Goal: Task Accomplishment & Management: Use online tool/utility

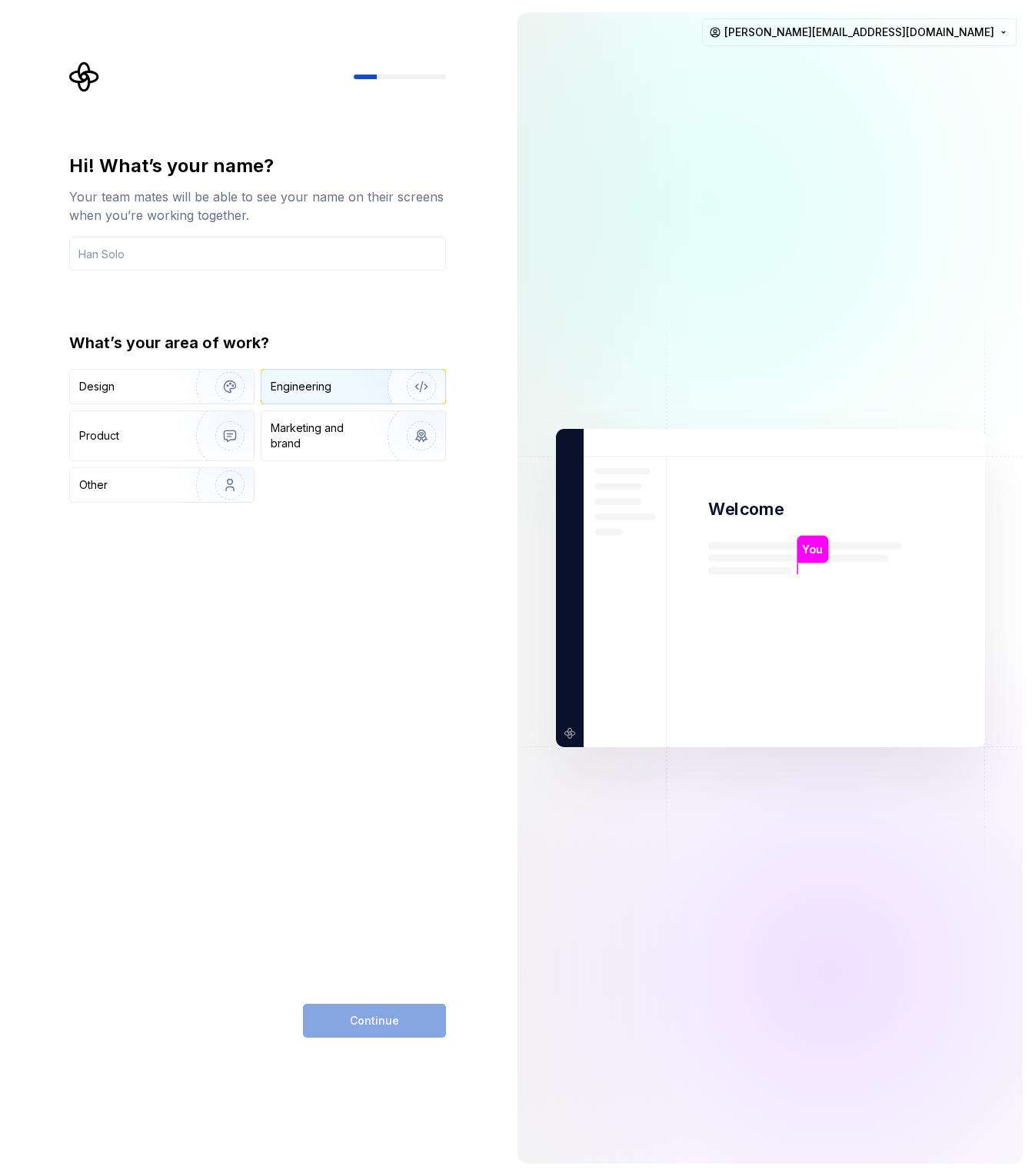
click at [375, 391] on img "button" at bounding box center [411, 386] width 99 height 103
click at [350, 432] on div "Marketing and brand" at bounding box center [321, 436] width 104 height 31
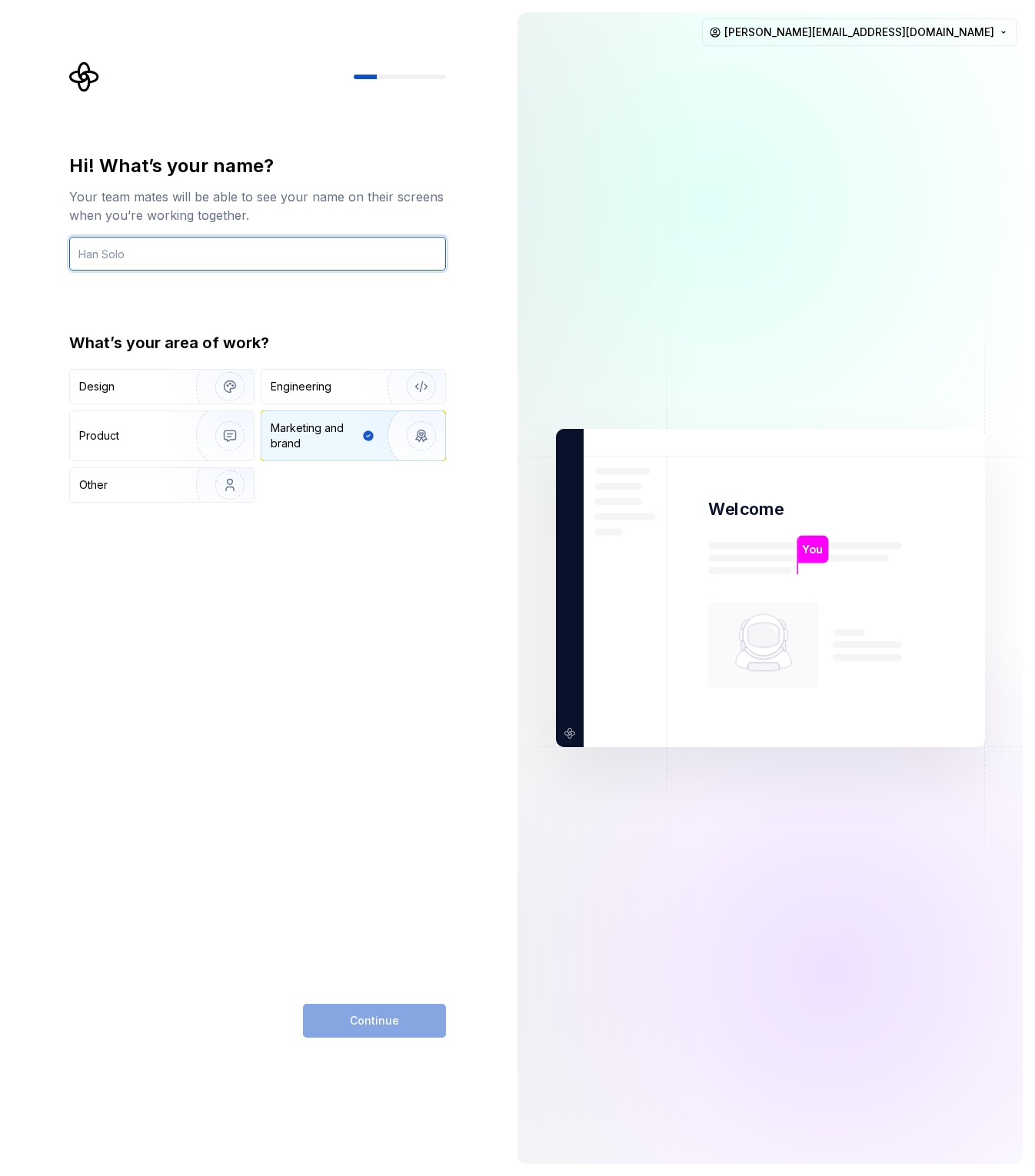
click at [222, 254] on input "text" at bounding box center [257, 254] width 377 height 34
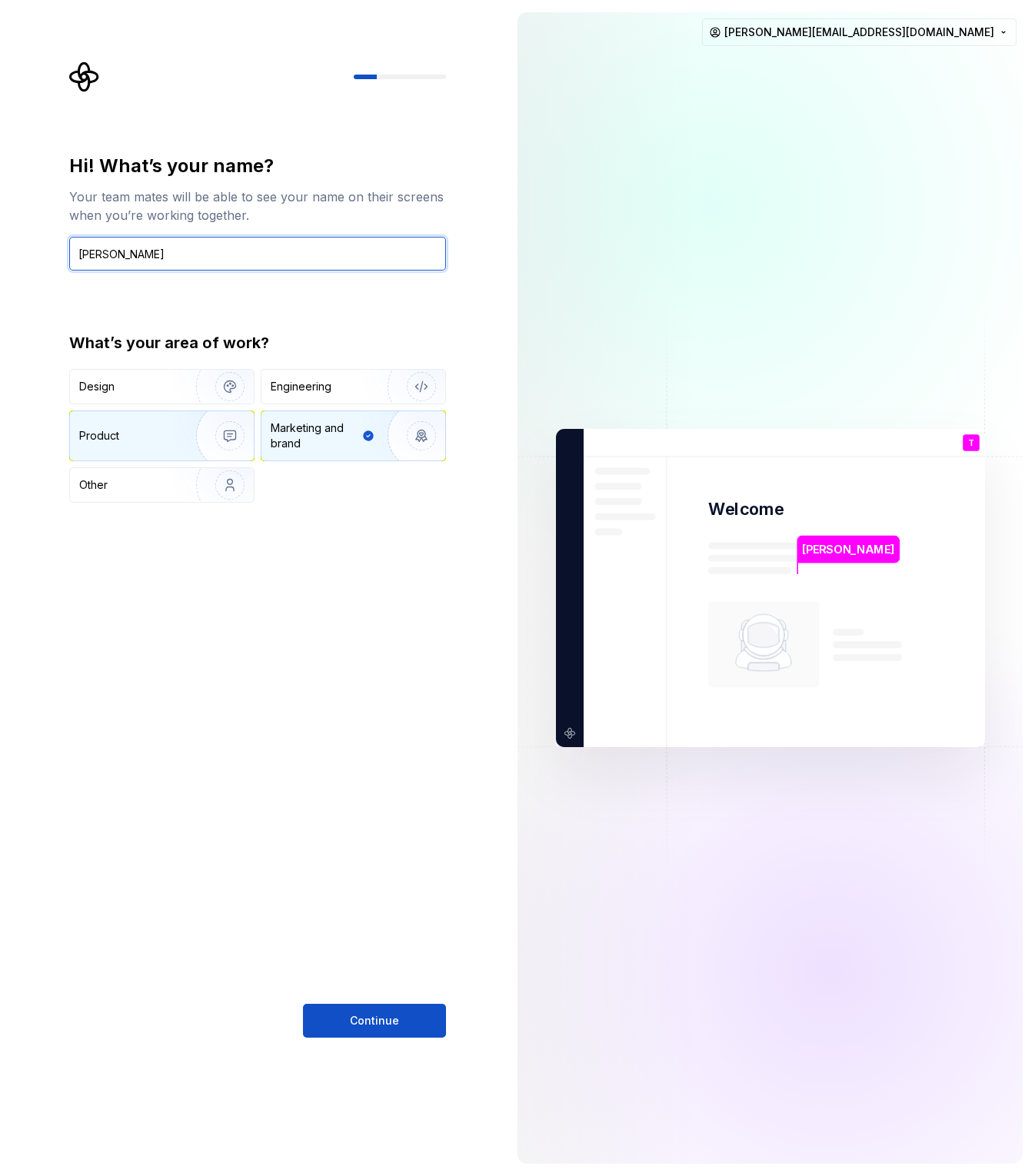
type input "Terrance Bryant"
drag, startPoint x: 145, startPoint y: 429, endPoint x: 154, endPoint y: 431, distance: 9.2
click at [145, 429] on div "Product" at bounding box center [130, 436] width 102 height 15
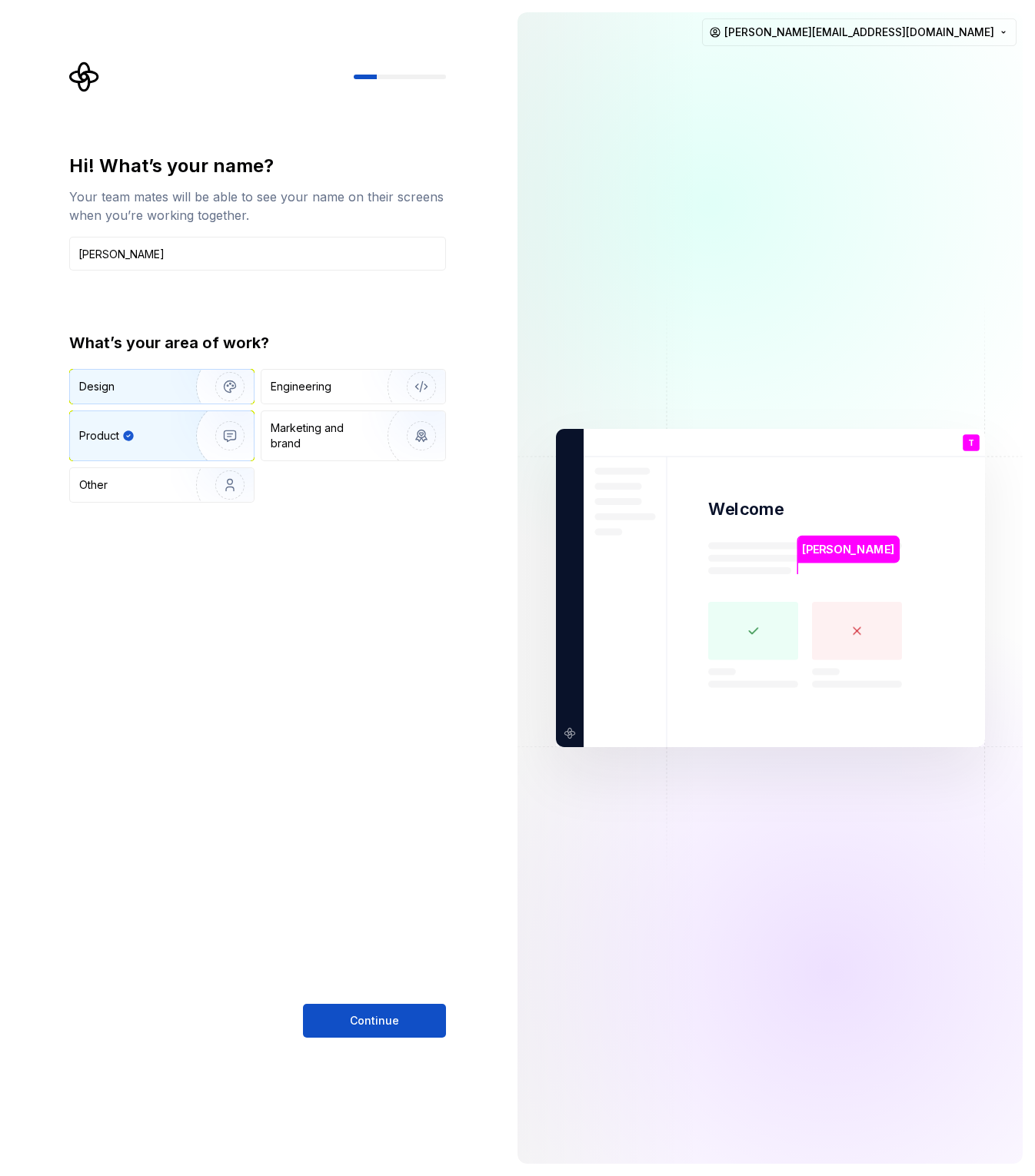
click at [175, 382] on img "button" at bounding box center [220, 386] width 99 height 103
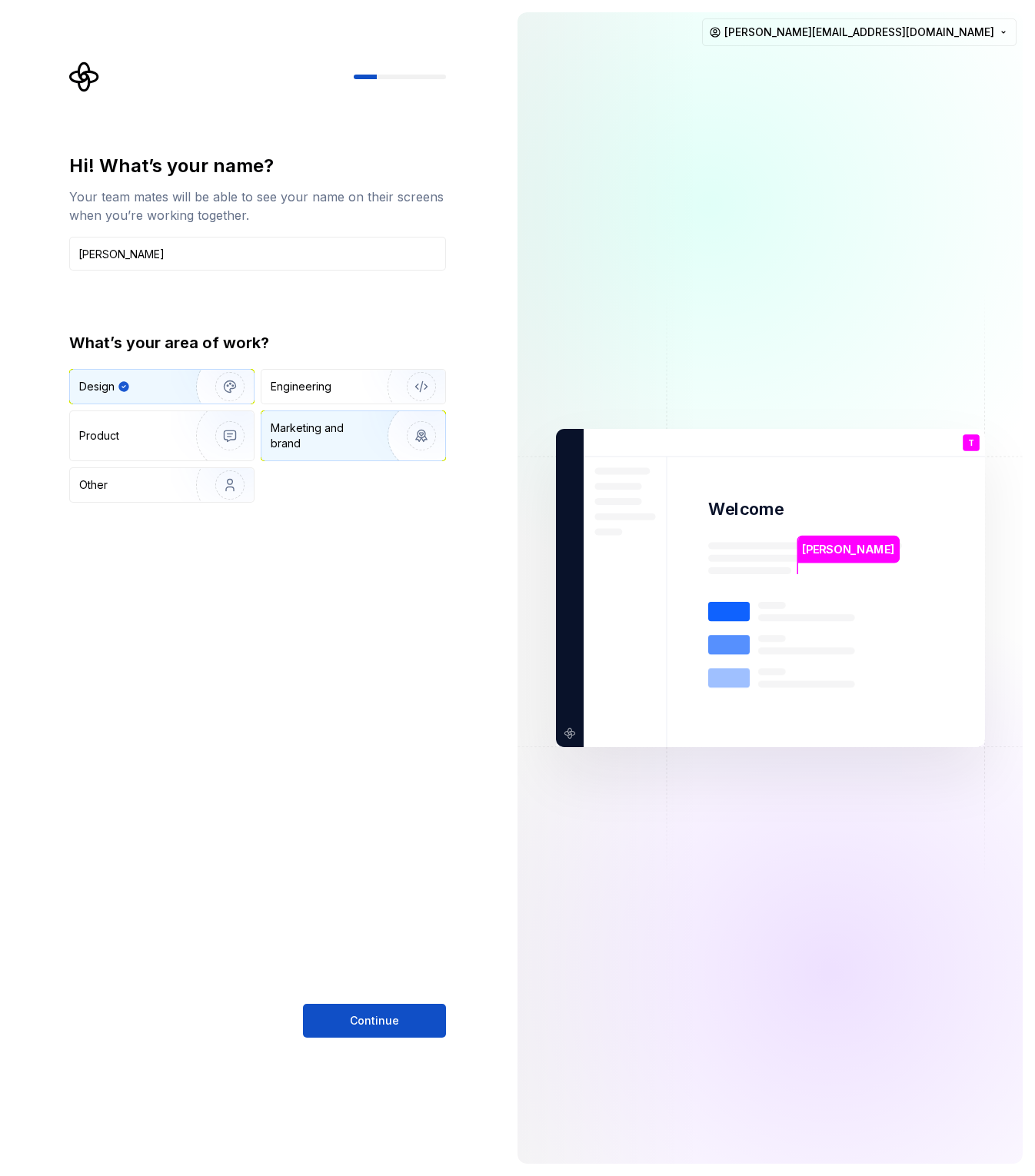
click at [282, 439] on div "Marketing and brand" at bounding box center [321, 436] width 104 height 31
click at [146, 388] on div "Design" at bounding box center [128, 386] width 97 height 15
click at [359, 389] on div "Engineering" at bounding box center [331, 386] width 122 height 15
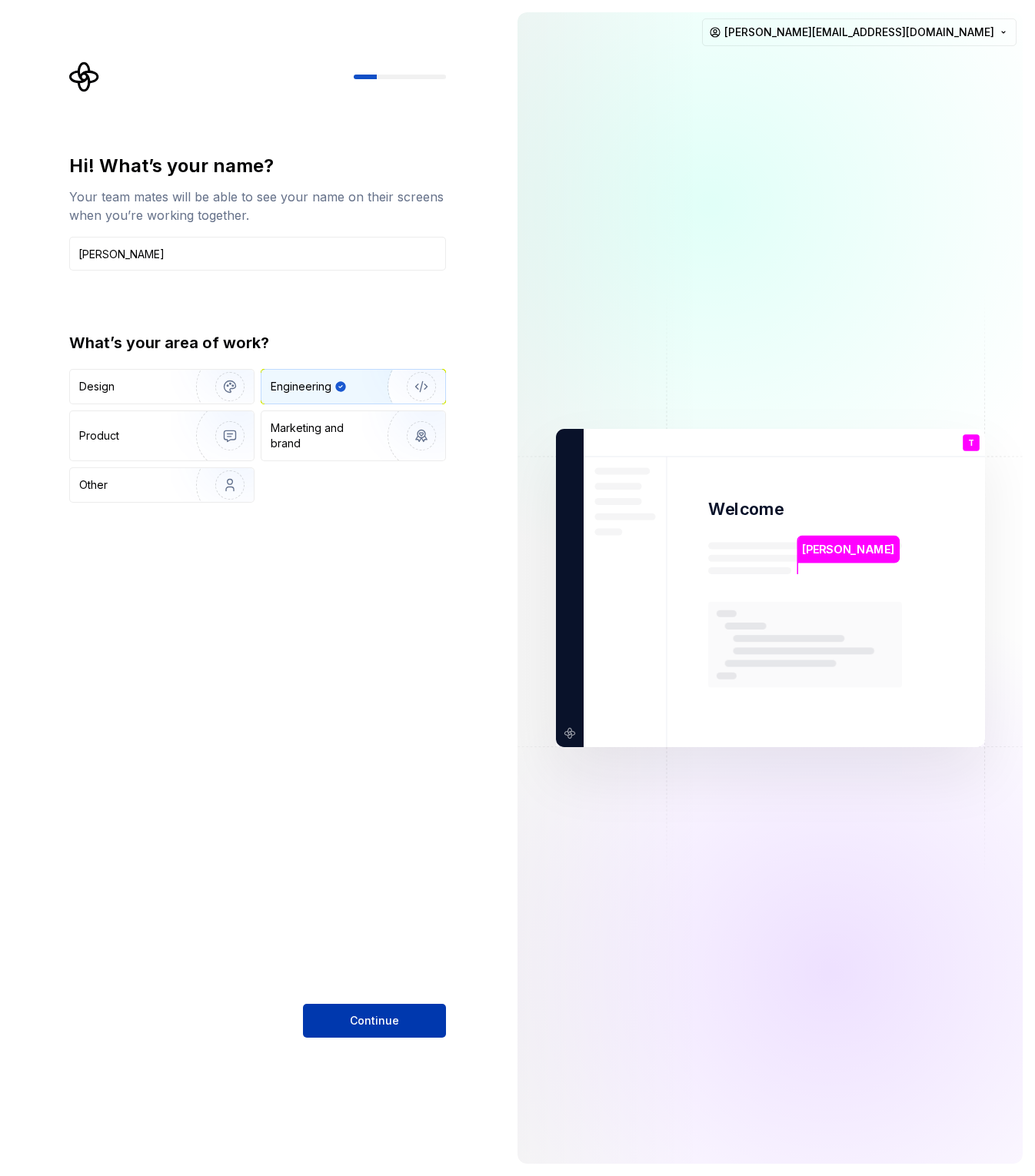
click at [369, 1013] on span "Continue" at bounding box center [374, 1021] width 49 height 15
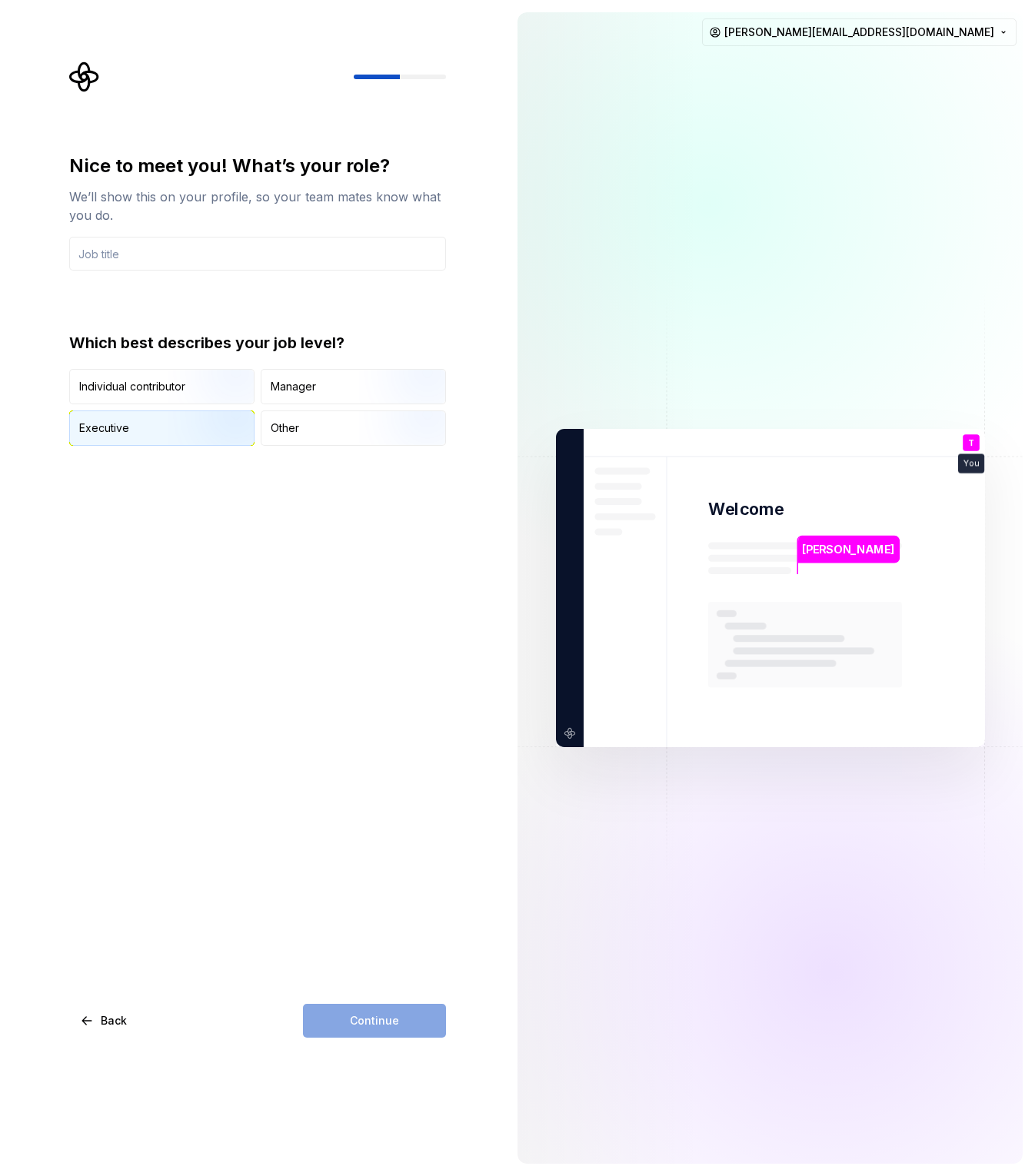
click at [203, 422] on img "button" at bounding box center [217, 447] width 99 height 103
click at [159, 254] on input "text" at bounding box center [257, 254] width 377 height 34
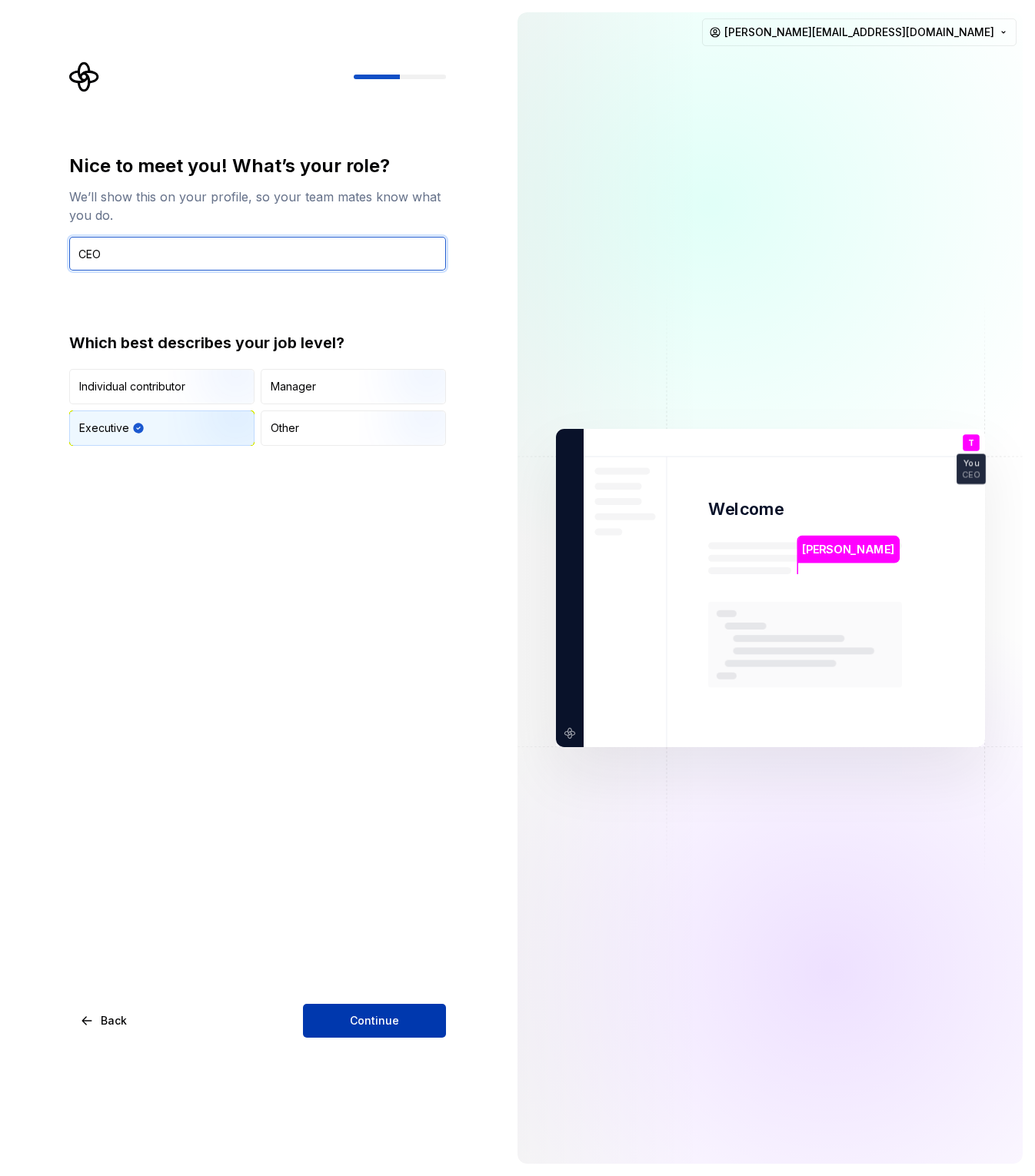
type input "CEO"
click at [339, 1004] on button "Continue" at bounding box center [375, 1020] width 143 height 34
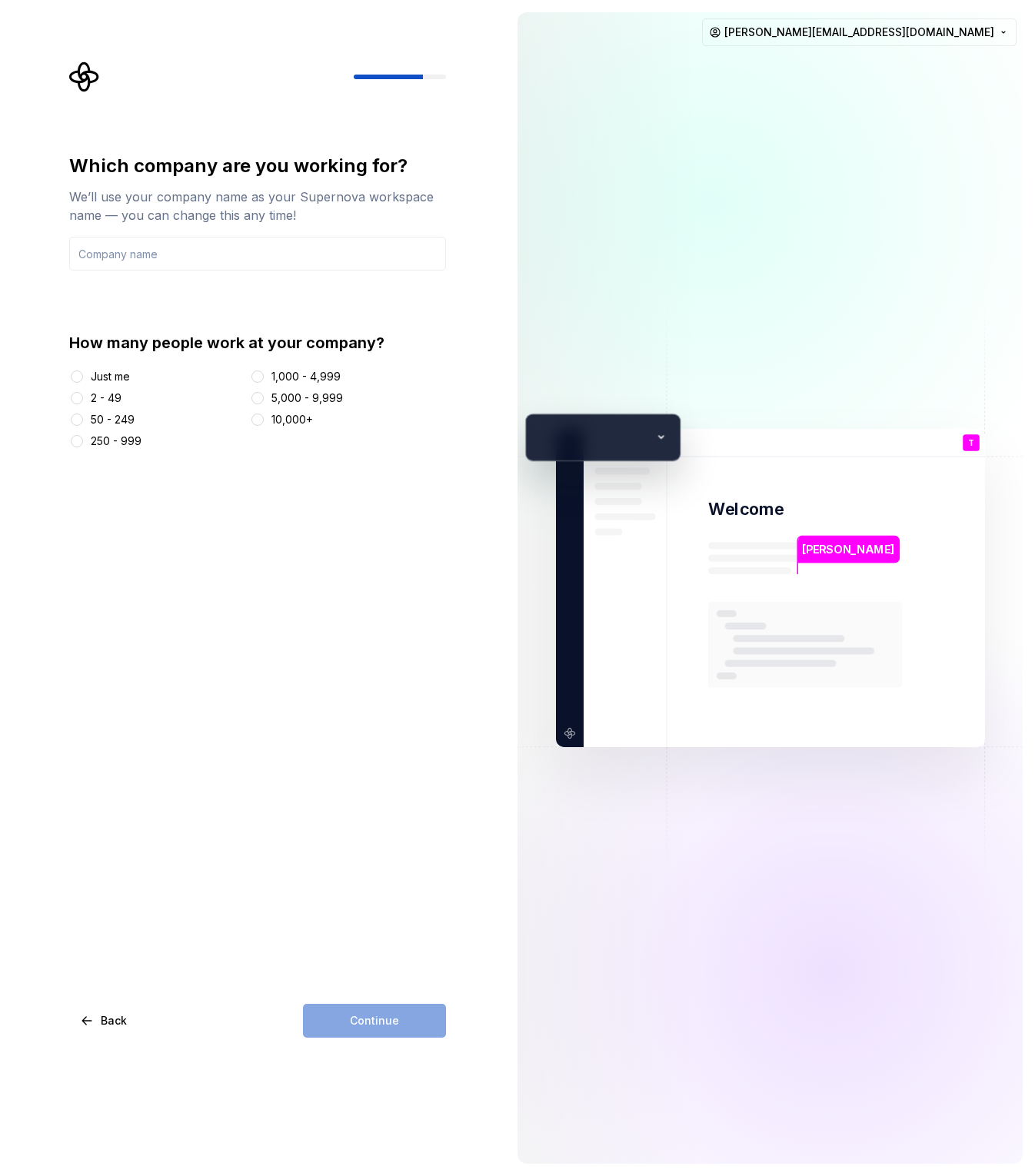
click at [105, 398] on div "2 - 49" at bounding box center [107, 398] width 31 height 15
click at [83, 398] on button "2 - 49" at bounding box center [76, 398] width 13 height 13
click at [254, 248] on input "text" at bounding box center [257, 254] width 377 height 34
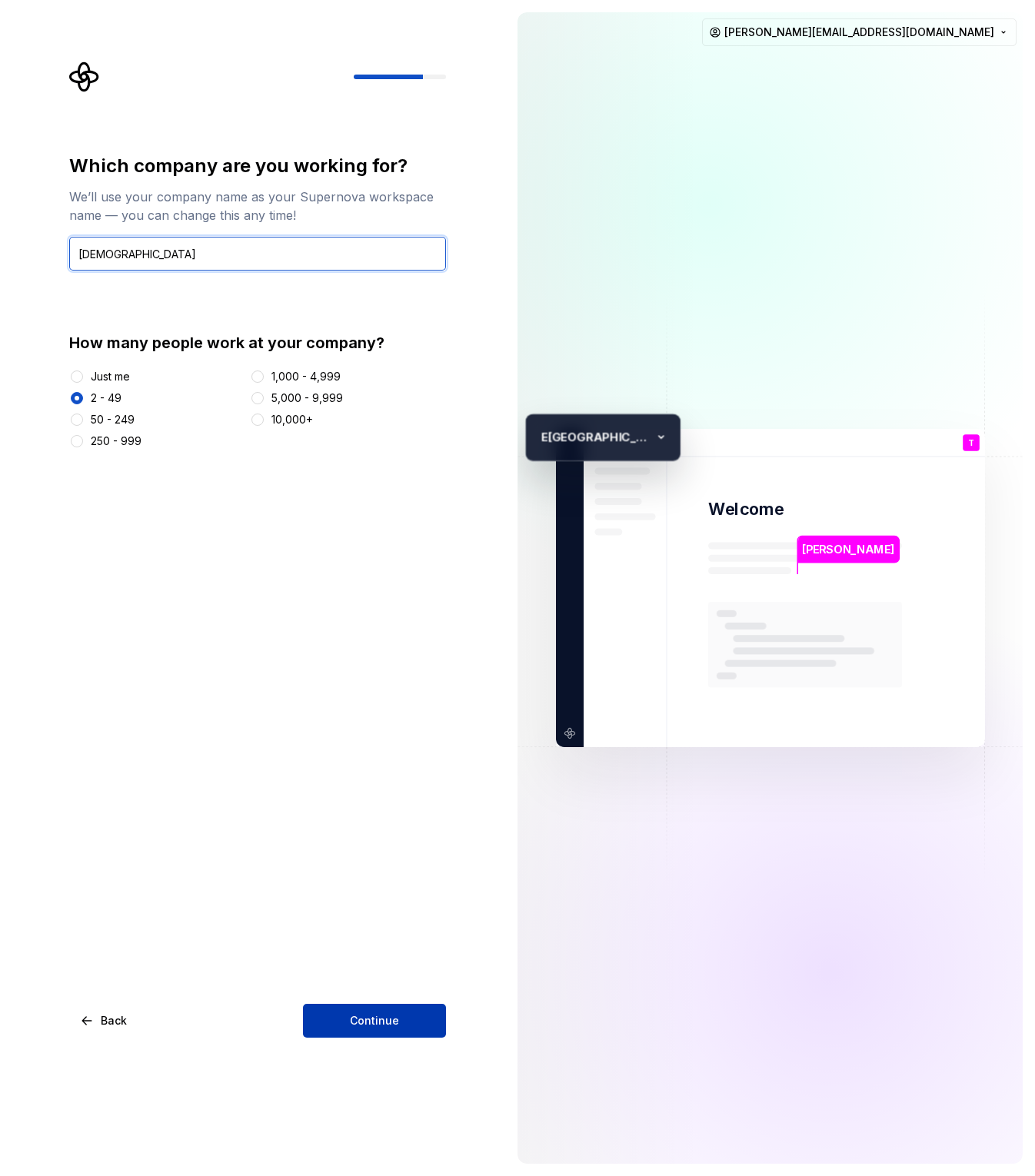
type input "Enovara"
click at [365, 1035] on button "Continue" at bounding box center [375, 1020] width 143 height 34
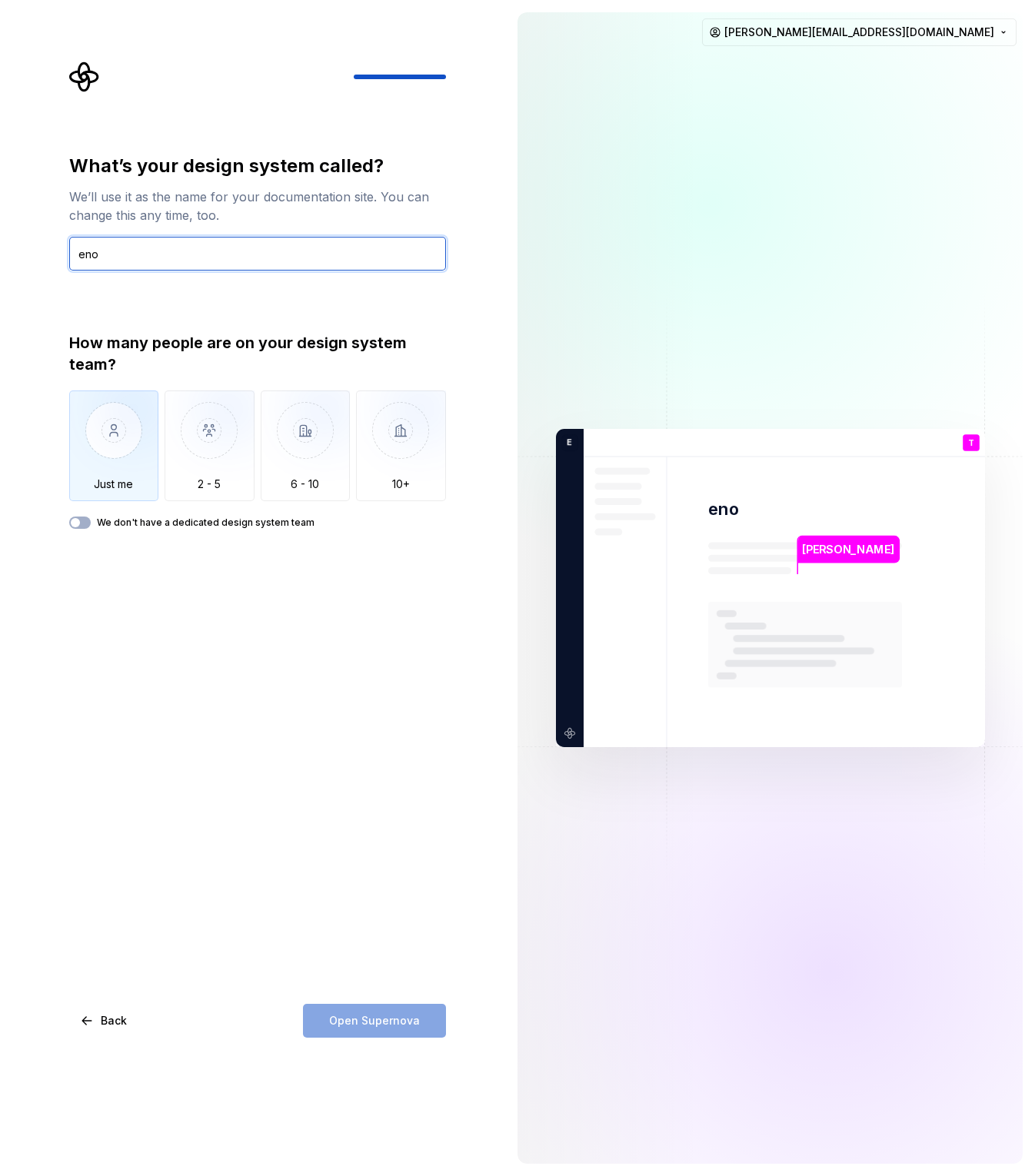
type input "eno"
click at [120, 468] on img "button" at bounding box center [113, 441] width 90 height 103
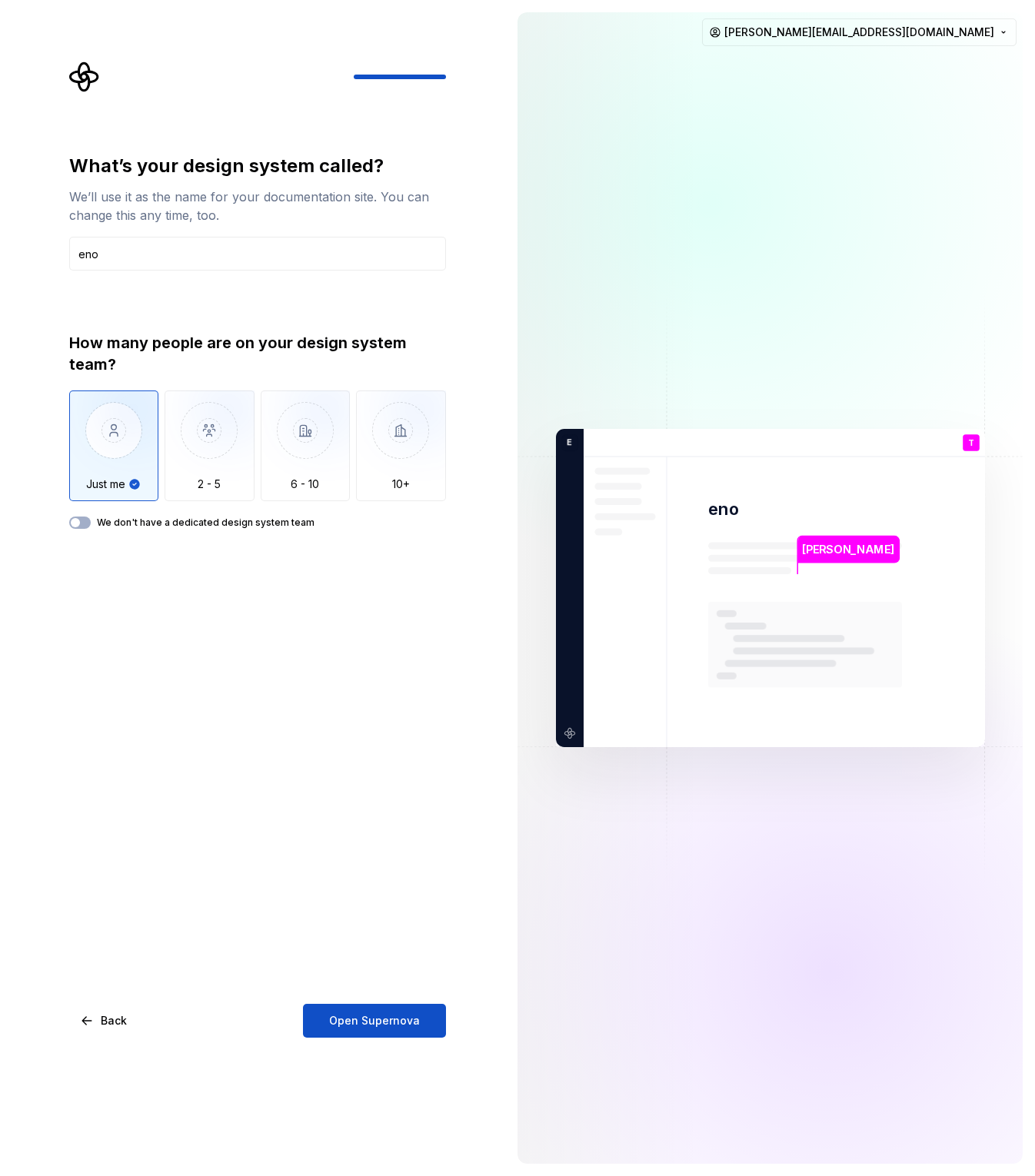
click at [215, 517] on label "We don't have a dedicated design system team" at bounding box center [205, 523] width 218 height 13
click at [91, 517] on button "We don't have a dedicated design system team" at bounding box center [79, 523] width 21 height 13
click at [56, 441] on div "What’s your design system called? We’ll use it as the name for your documentati…" at bounding box center [253, 588] width 505 height 1176
click at [79, 519] on button "We don't have a dedicated design system team" at bounding box center [79, 523] width 21 height 13
click at [110, 478] on img "button" at bounding box center [113, 441] width 90 height 103
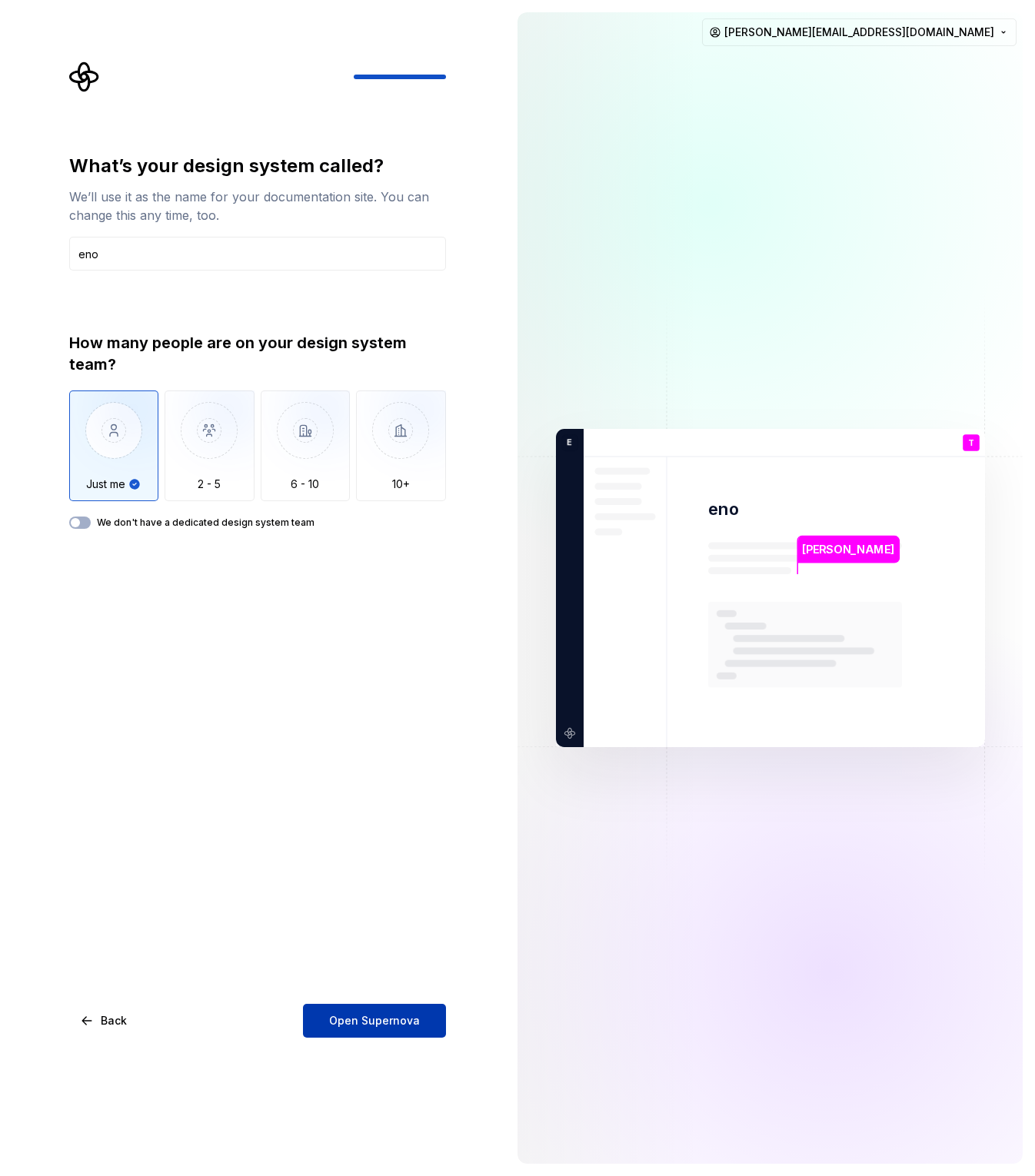
click at [363, 1016] on span "Open Supernova" at bounding box center [375, 1021] width 91 height 15
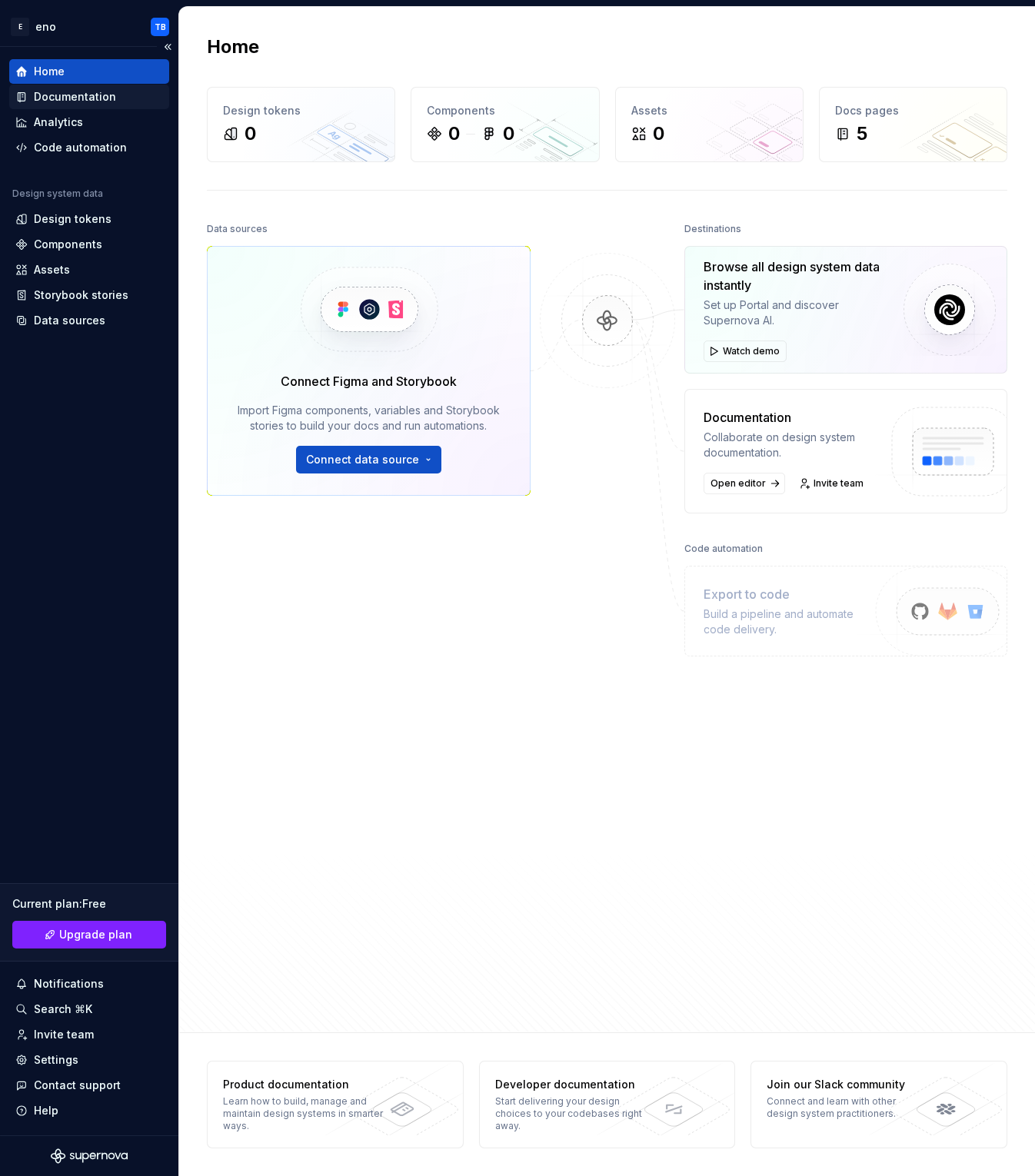
click at [75, 100] on div "Documentation" at bounding box center [75, 97] width 82 height 15
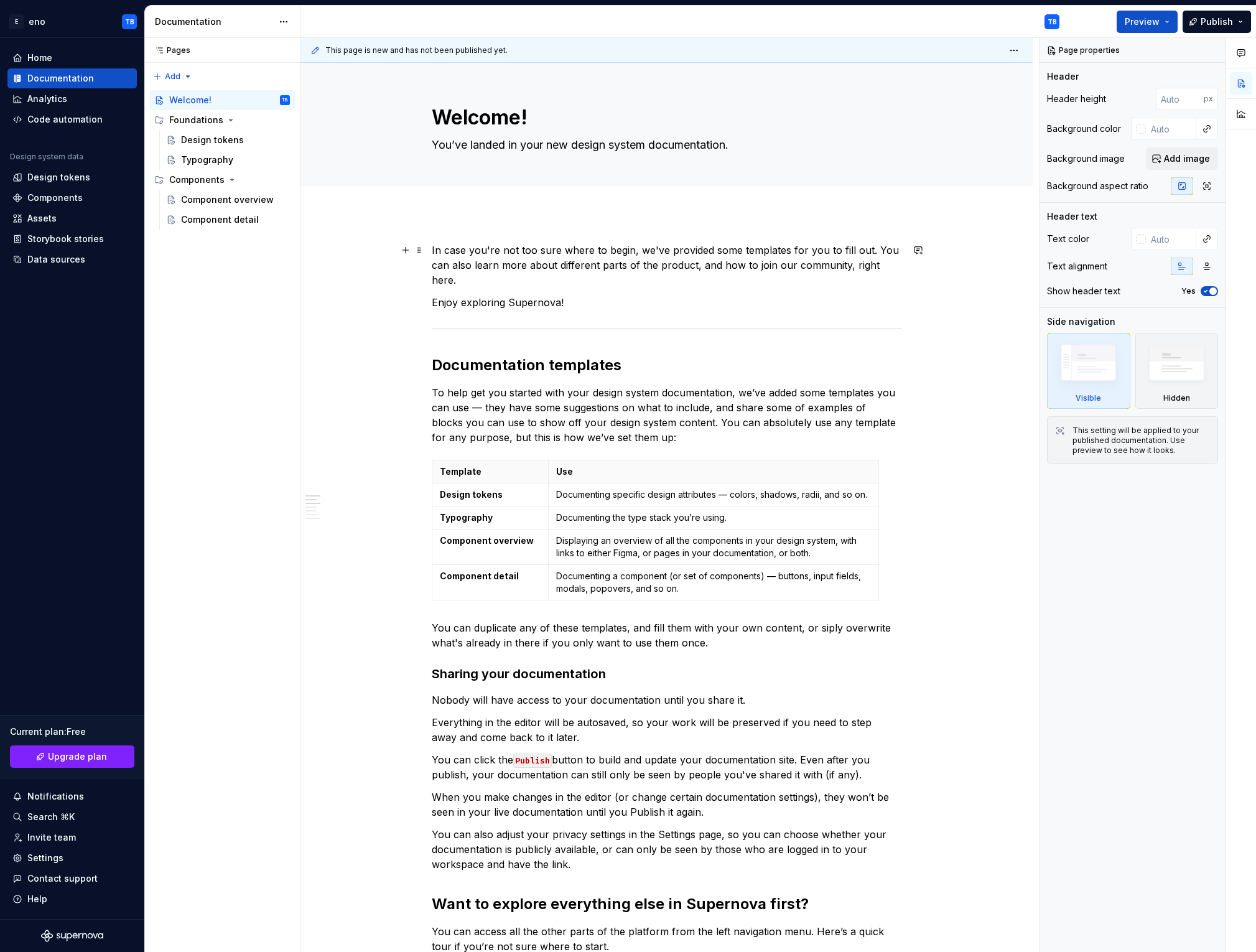
click at [614, 252] on p "In case you're not too sure where to begin, we've provided some templates for y…" at bounding box center [667, 265] width 470 height 45
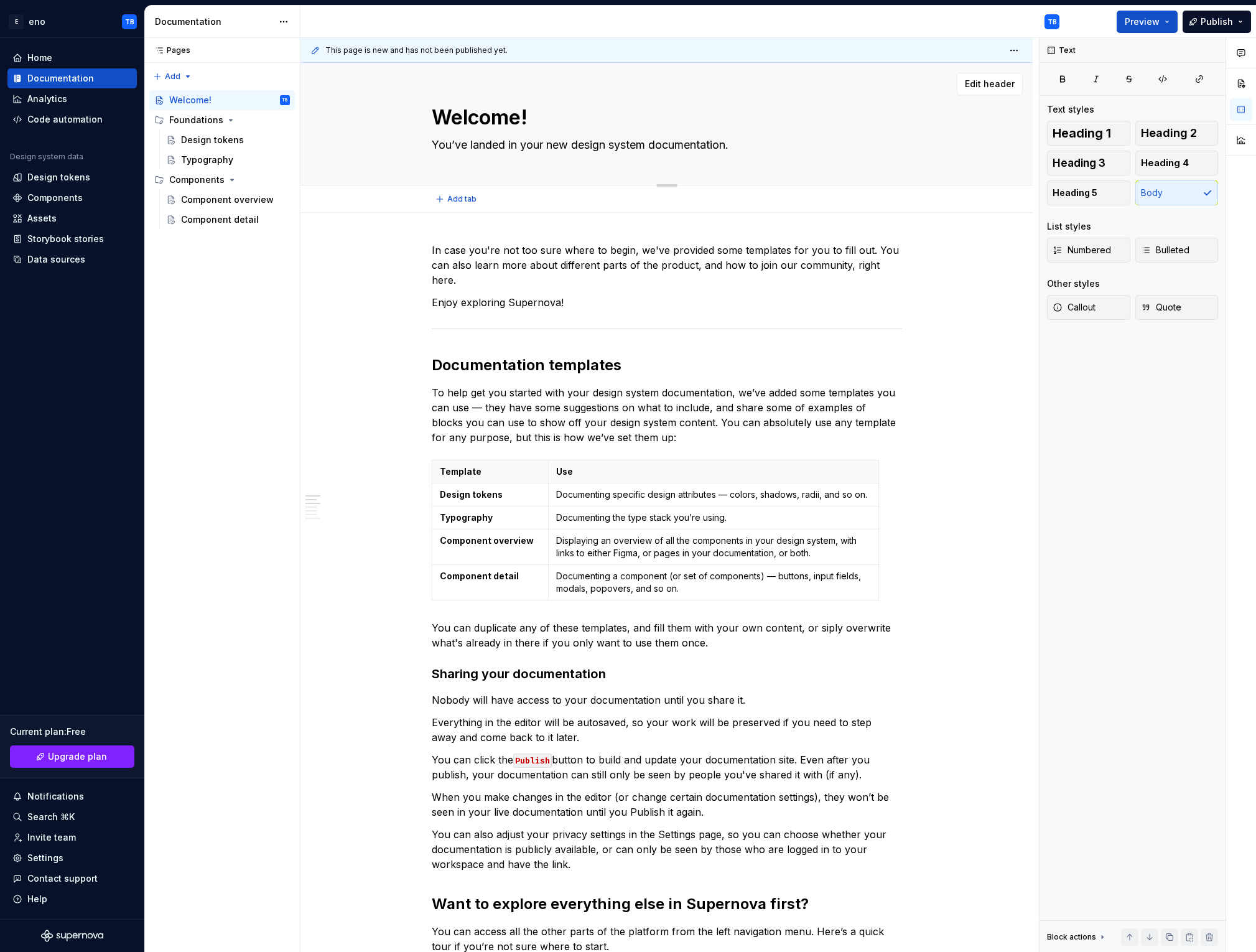
click at [538, 95] on div "Welcome! You’ve landed in your new design system documentation. Edit header" at bounding box center [667, 124] width 733 height 122
click at [71, 229] on div "Storybook stories" at bounding box center [72, 238] width 129 height 20
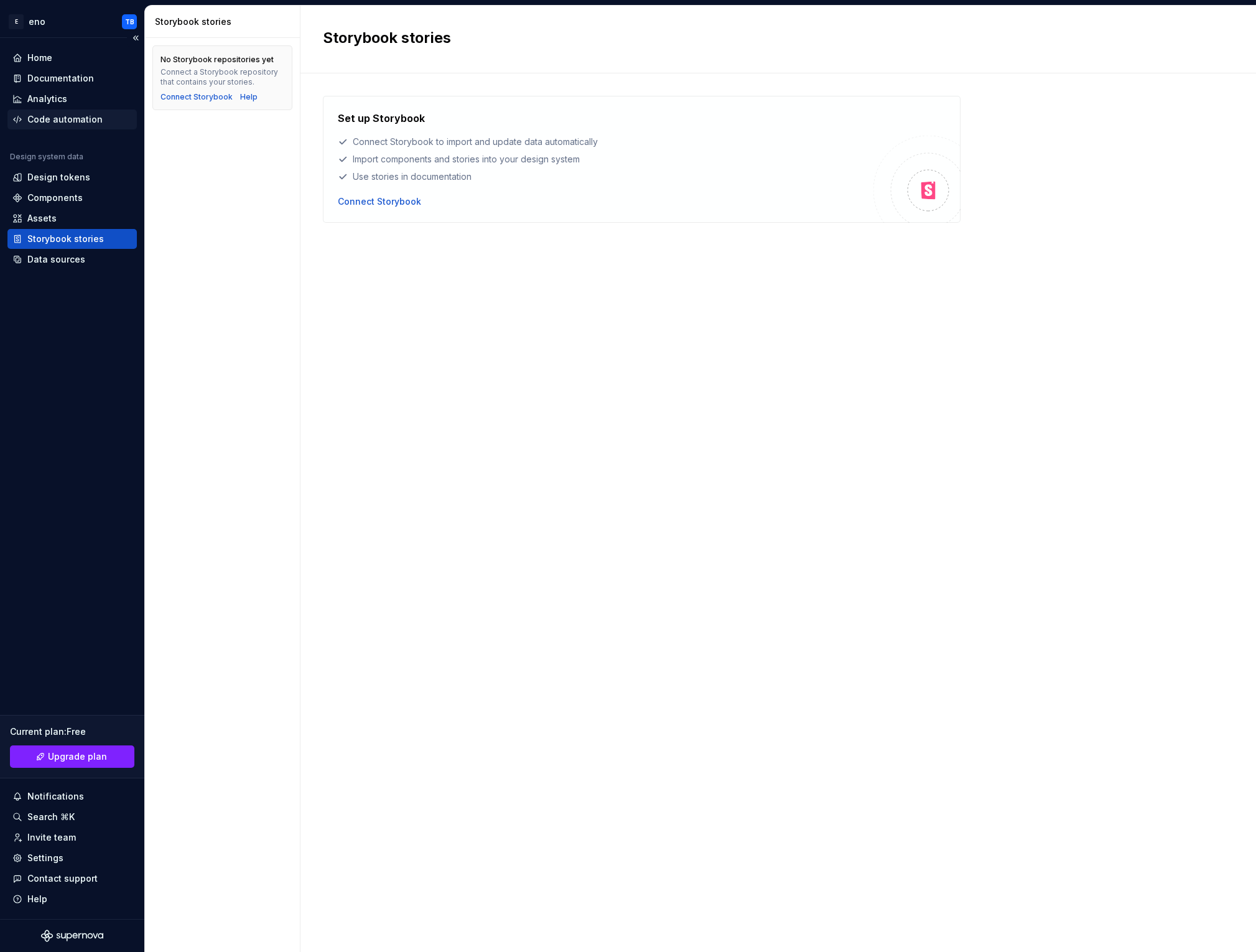
click at [44, 122] on div "Code automation" at bounding box center [65, 120] width 75 height 13
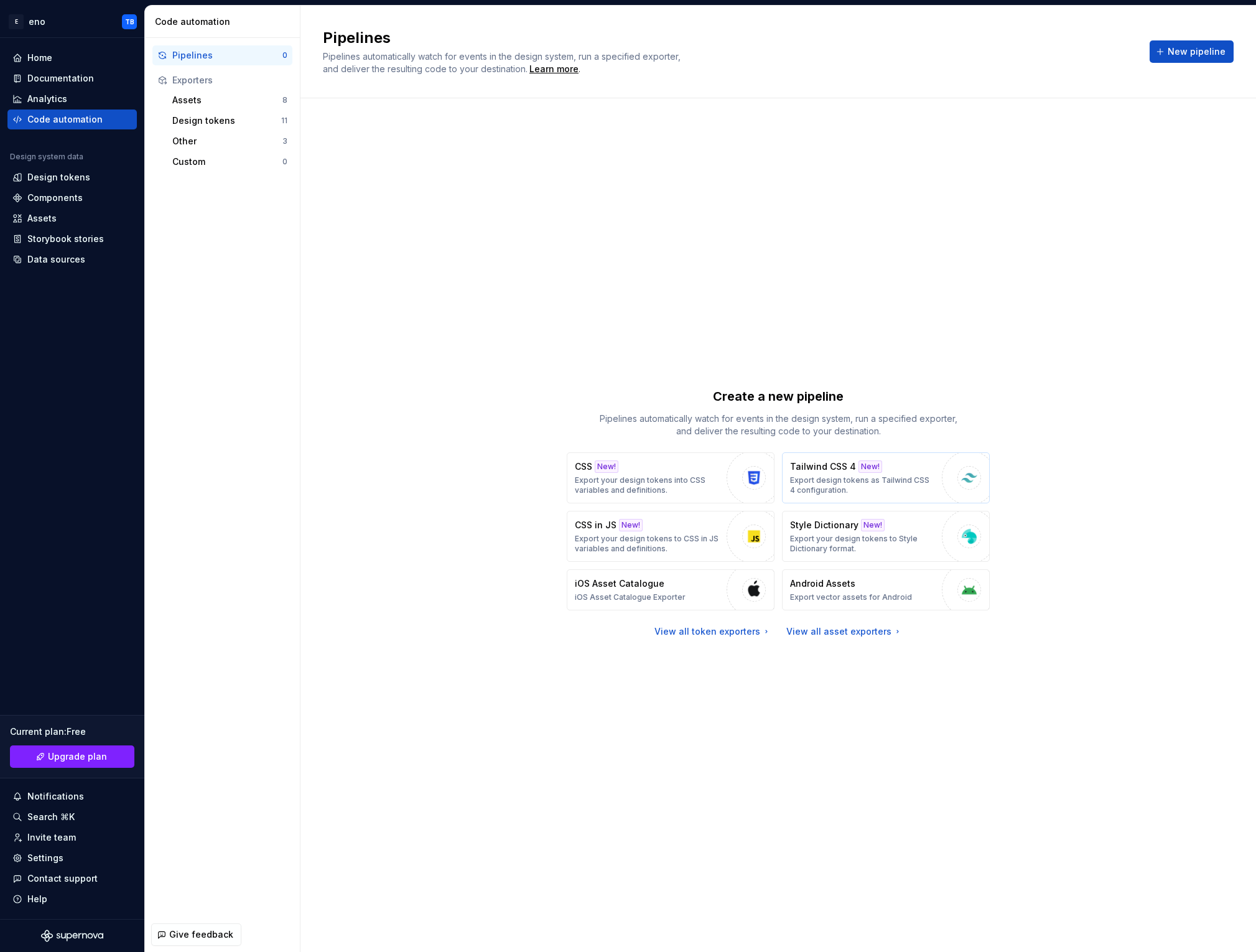
click at [837, 491] on p "Export design tokens as Tailwind CSS 4 configuration." at bounding box center [863, 485] width 146 height 20
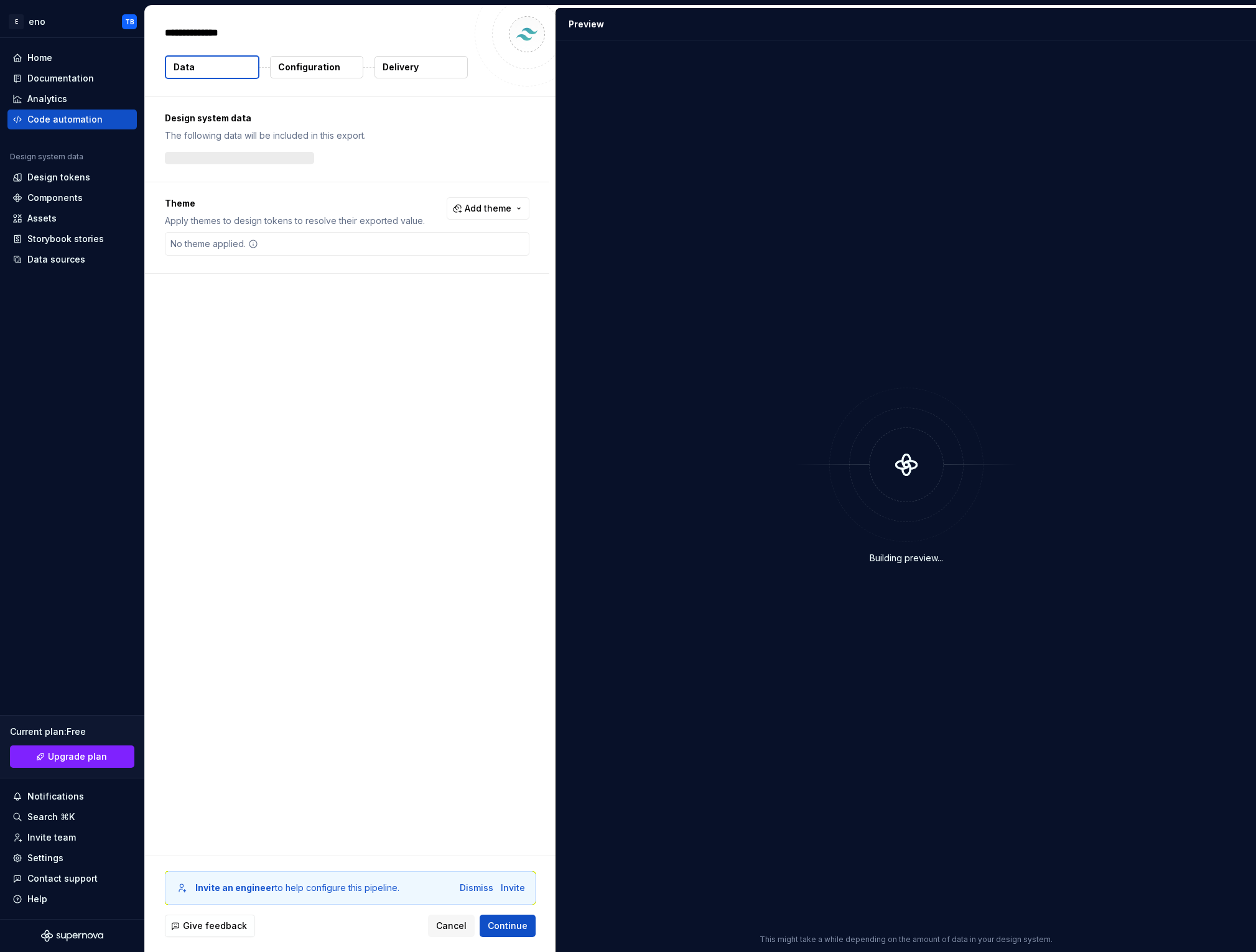
type textarea "*"
click at [837, 488] on img at bounding box center [993, 496] width 299 height 176
drag, startPoint x: 288, startPoint y: 65, endPoint x: 301, endPoint y: 65, distance: 13.0
click at [288, 65] on p "Configuration" at bounding box center [309, 67] width 62 height 13
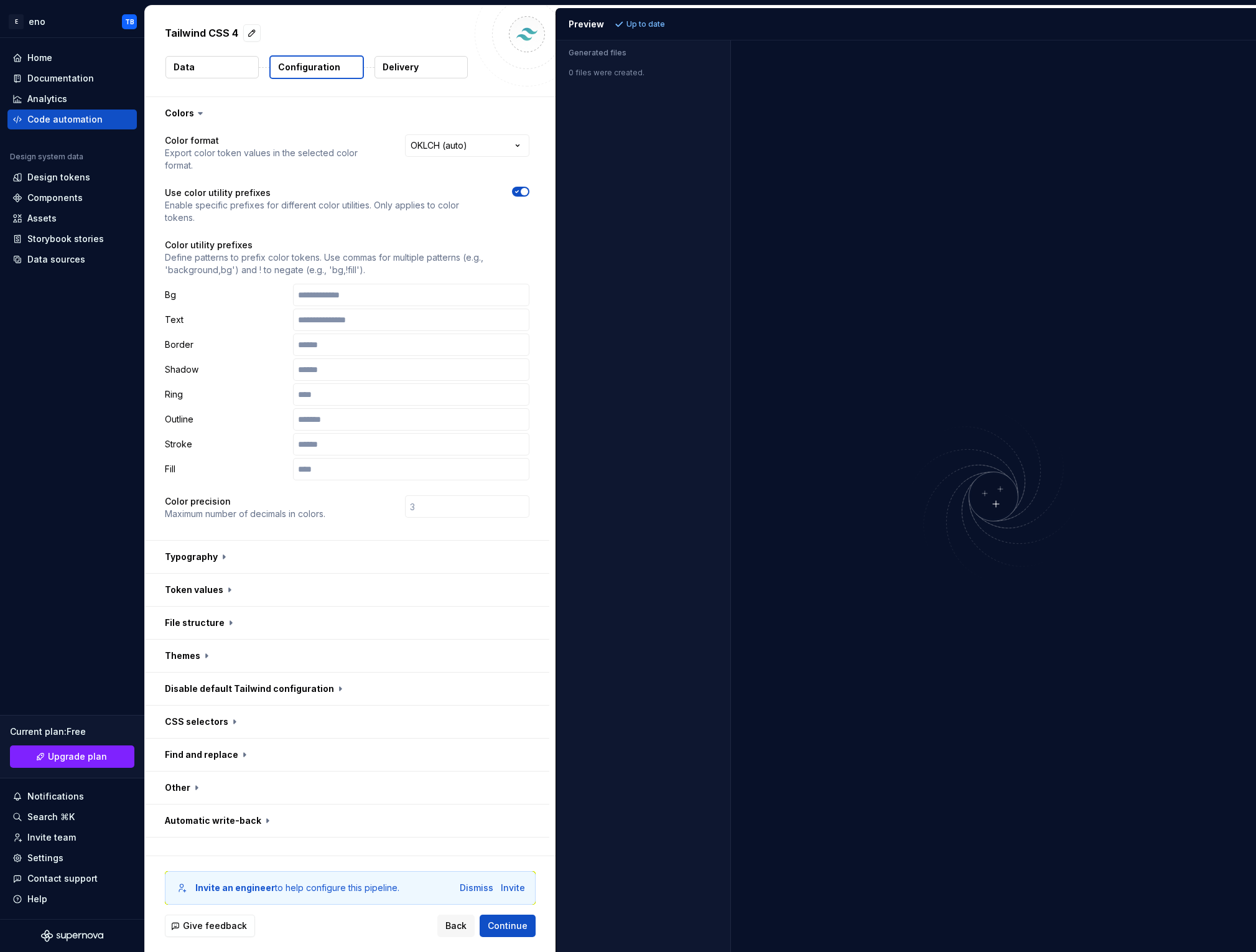
click at [475, 74] on div at bounding box center [527, 34] width 104 height 104
click at [435, 71] on button "Delivery" at bounding box center [421, 67] width 93 height 23
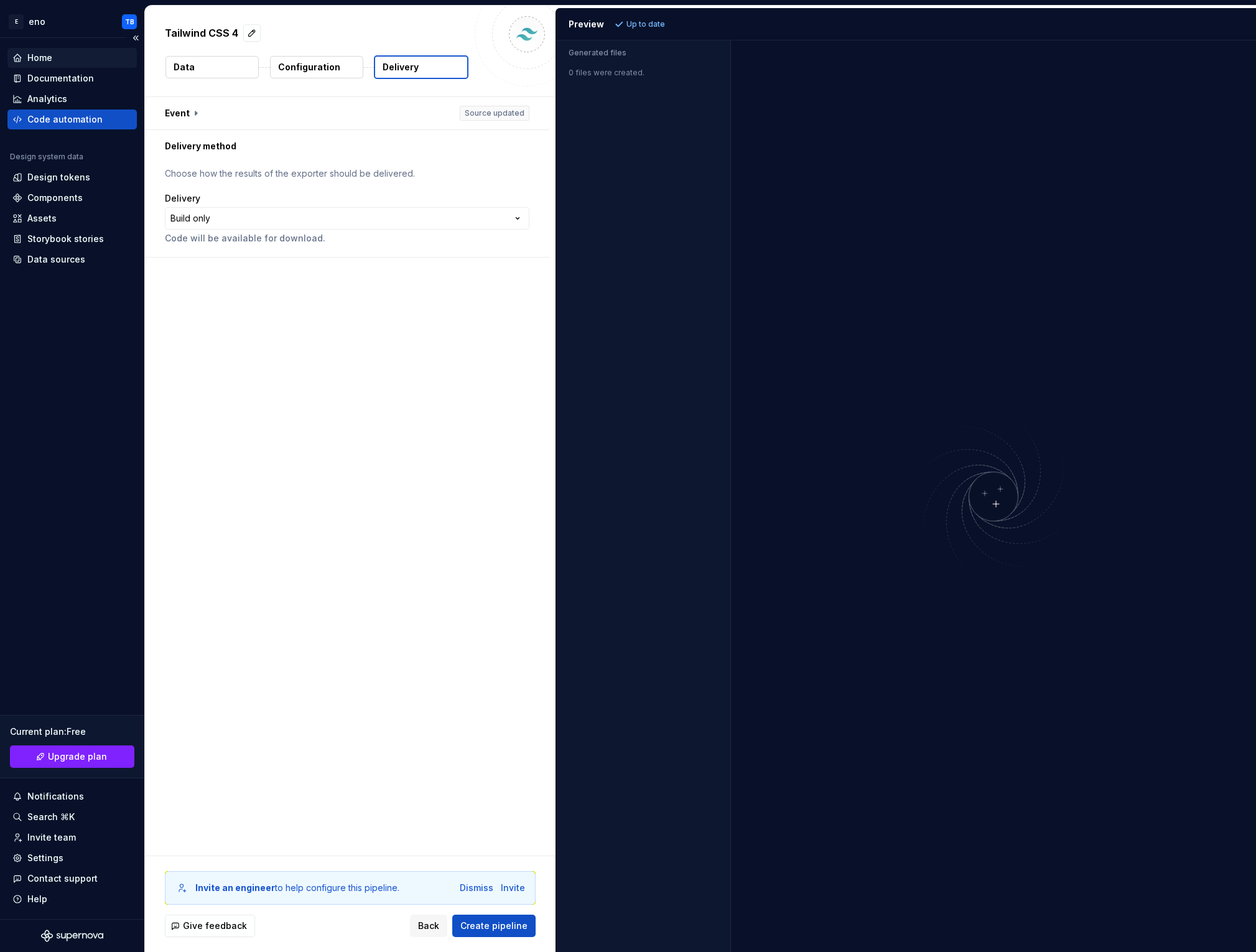
click at [42, 56] on div "Home" at bounding box center [40, 58] width 25 height 13
